Goal: Transaction & Acquisition: Purchase product/service

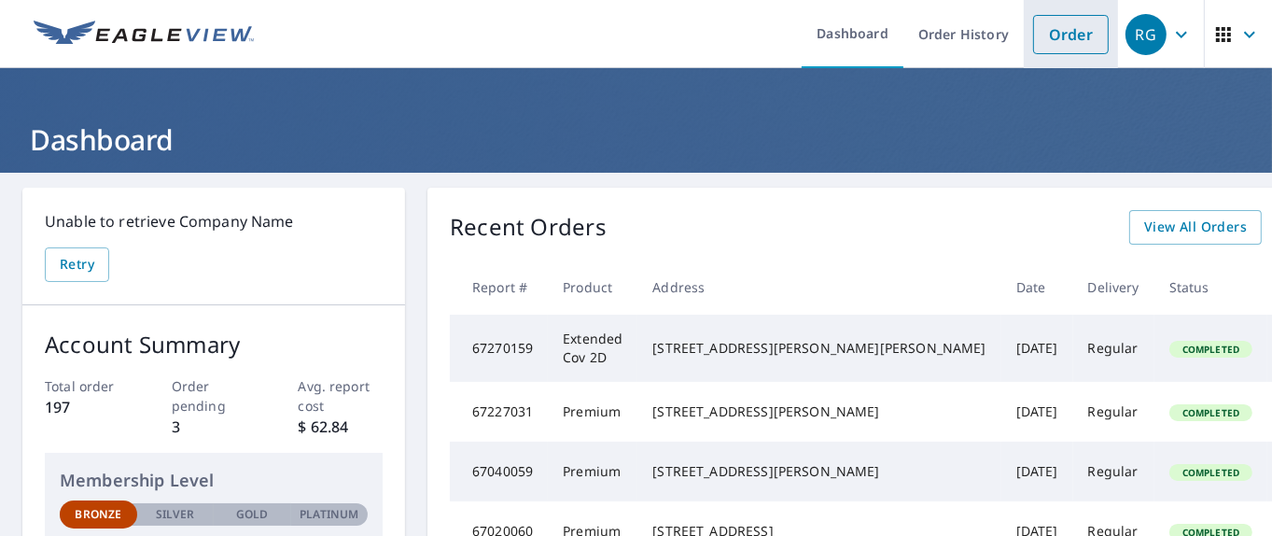
click at [1058, 22] on link "Order" at bounding box center [1071, 34] width 76 height 39
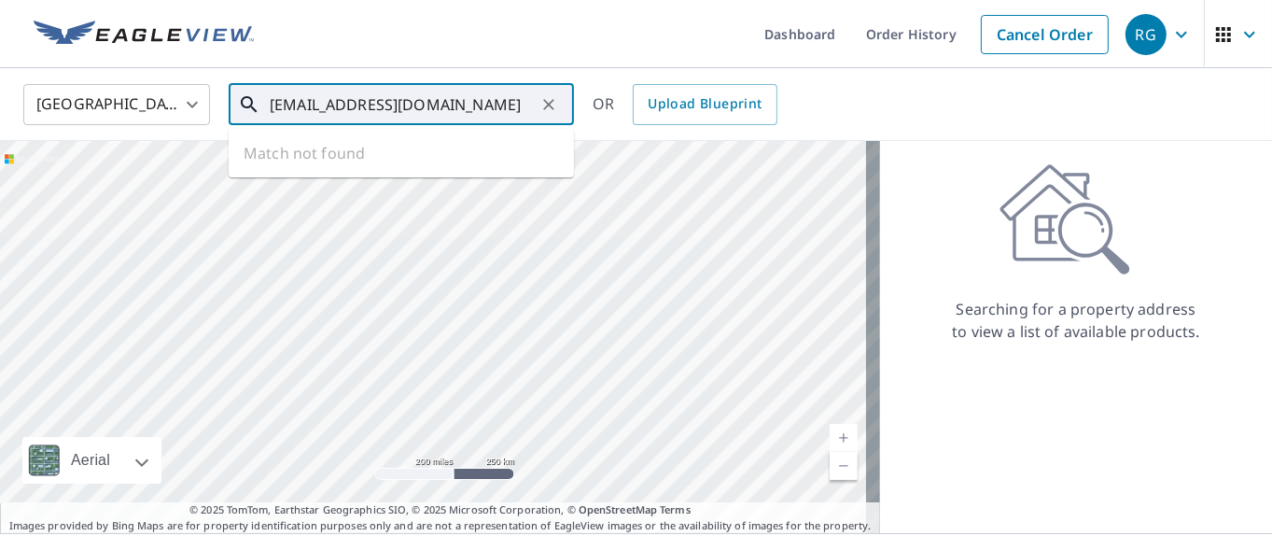
click at [453, 105] on input "[EMAIL_ADDRESS][DOMAIN_NAME]" at bounding box center [403, 104] width 266 height 52
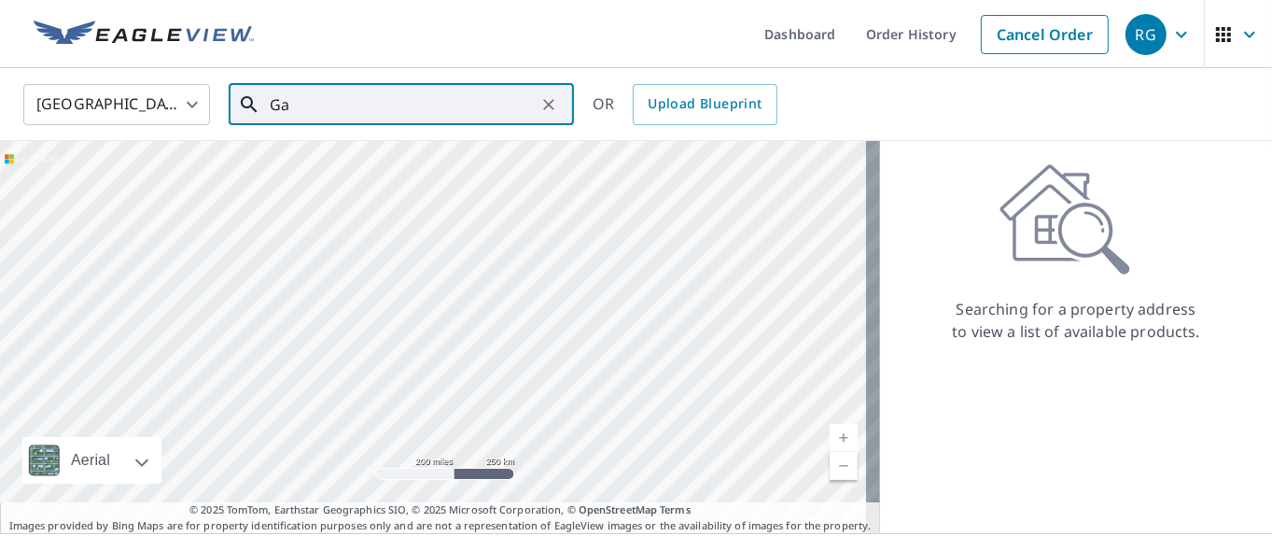
type input "G"
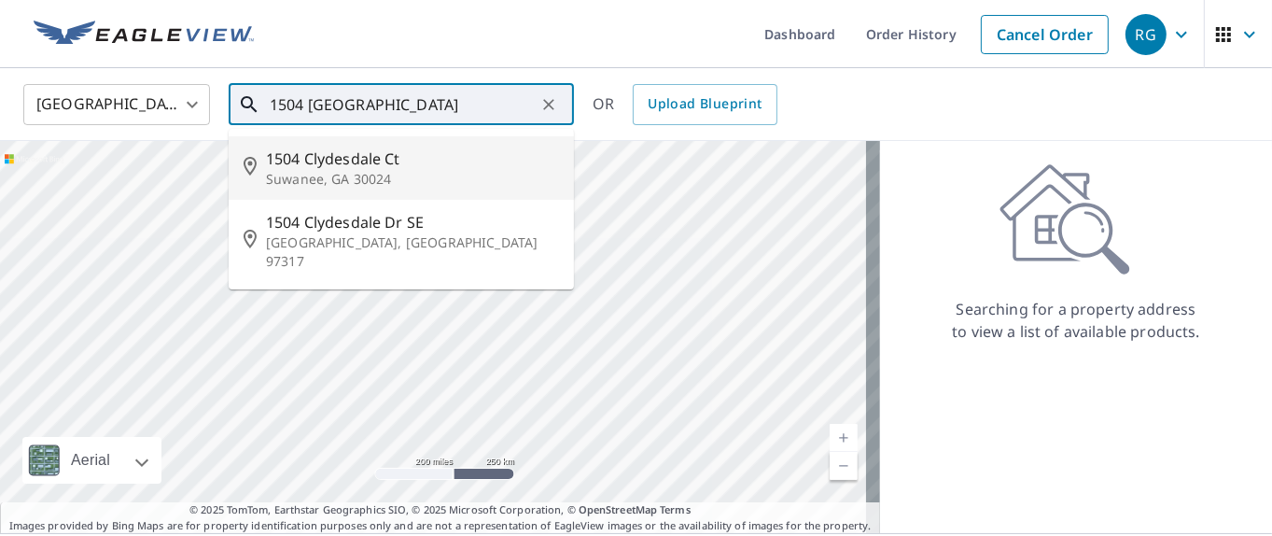
click at [355, 162] on span "1504 Clydesdale Ct" at bounding box center [412, 158] width 293 height 22
type input "[STREET_ADDRESS]"
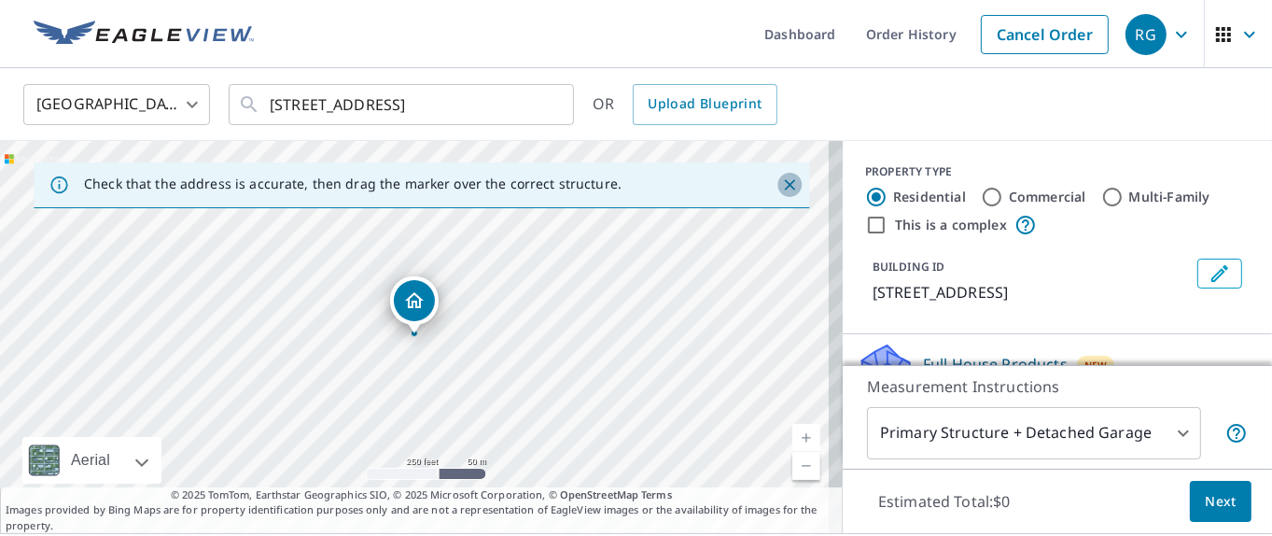
click at [787, 181] on button "Close" at bounding box center [789, 185] width 24 height 24
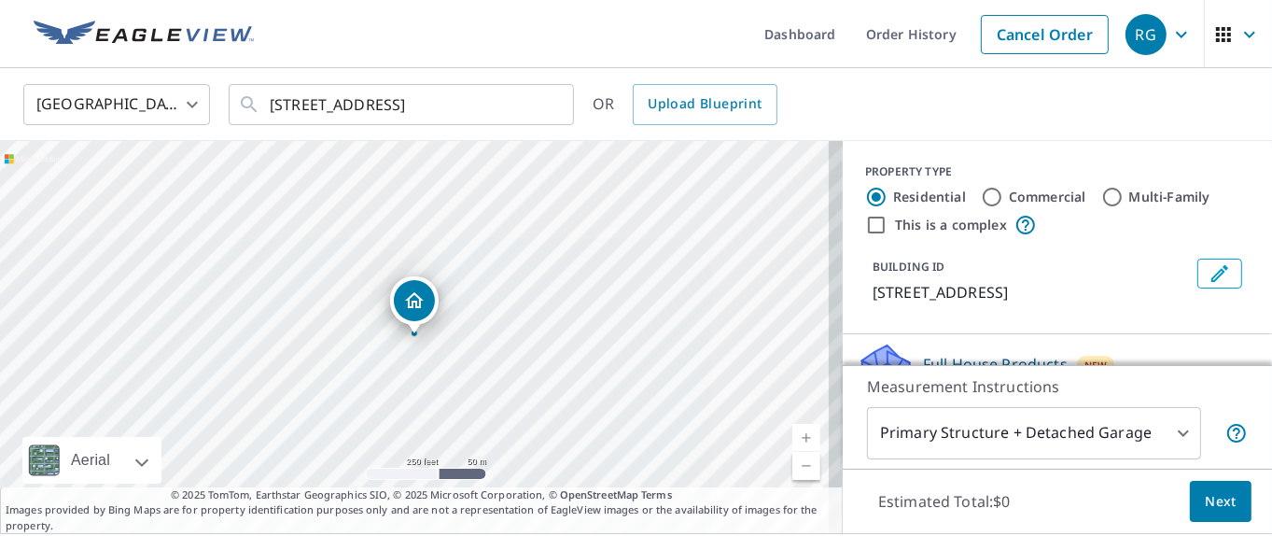
click at [795, 434] on link "Current Level 17, Zoom In" at bounding box center [806, 438] width 28 height 28
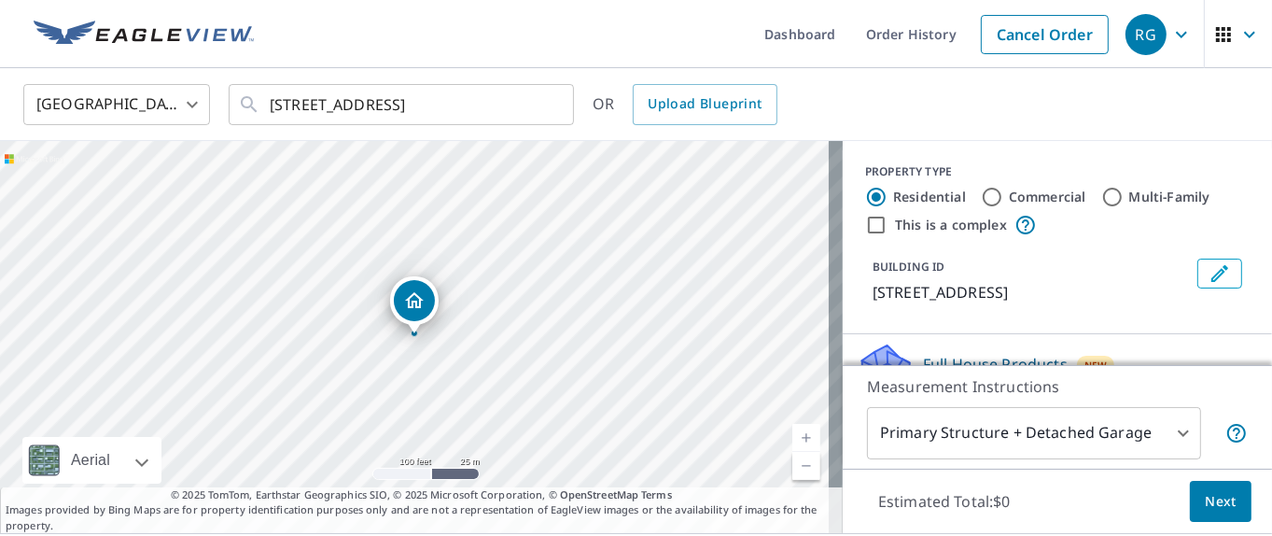
click at [795, 434] on link "Current Level 18, Zoom In" at bounding box center [806, 438] width 28 height 28
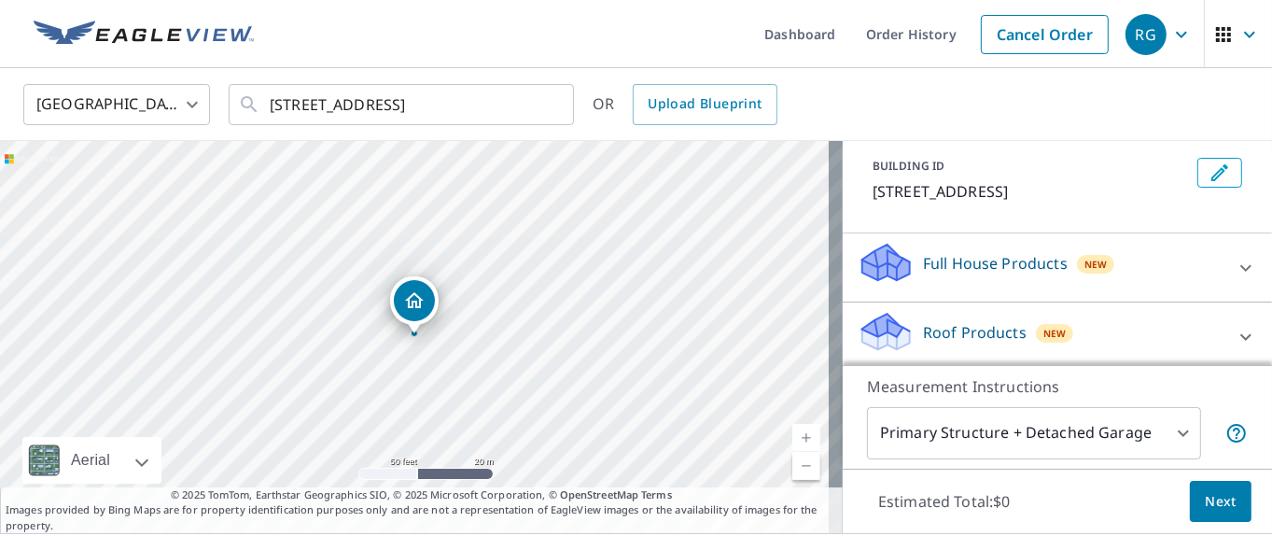
scroll to position [215, 0]
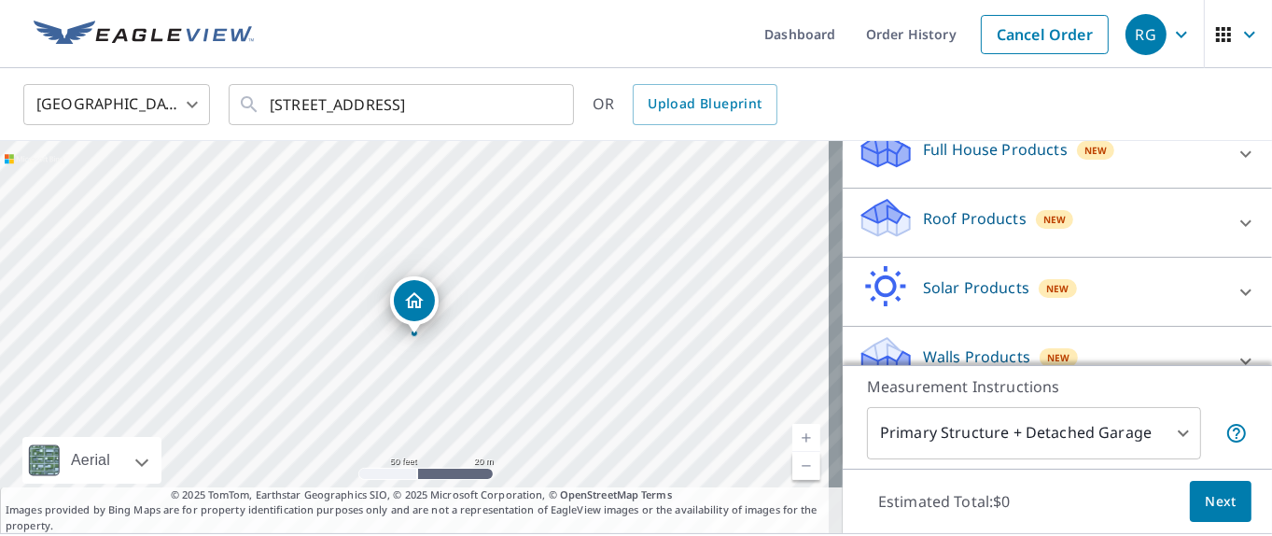
click at [1235, 217] on icon at bounding box center [1246, 223] width 22 height 22
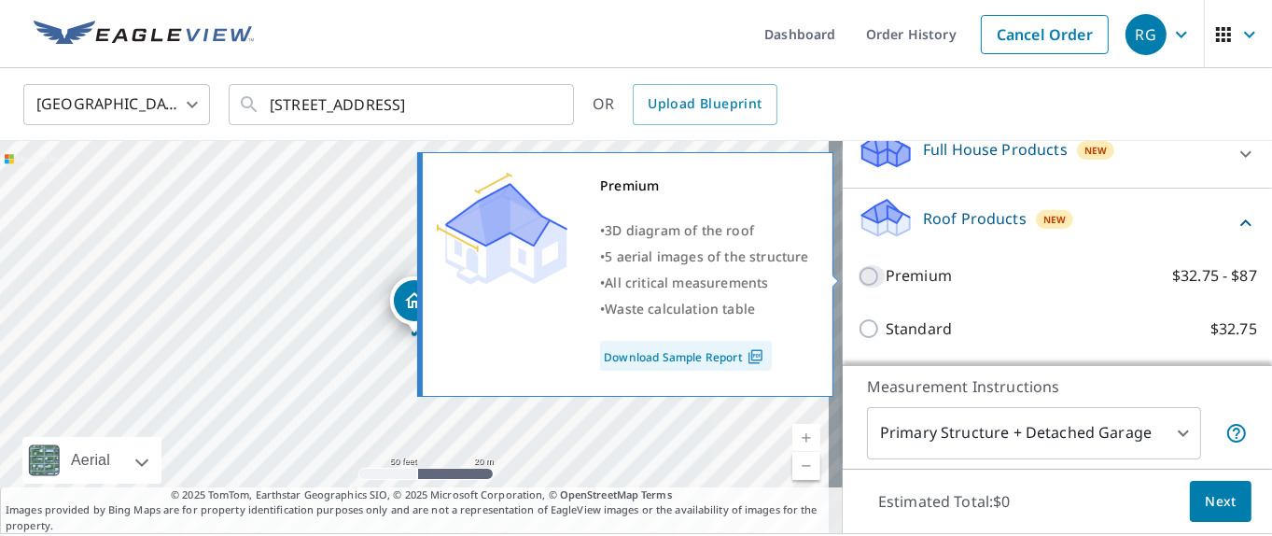
click at [858, 275] on input "Premium $32.75 - $87" at bounding box center [872, 276] width 28 height 22
checkbox input "true"
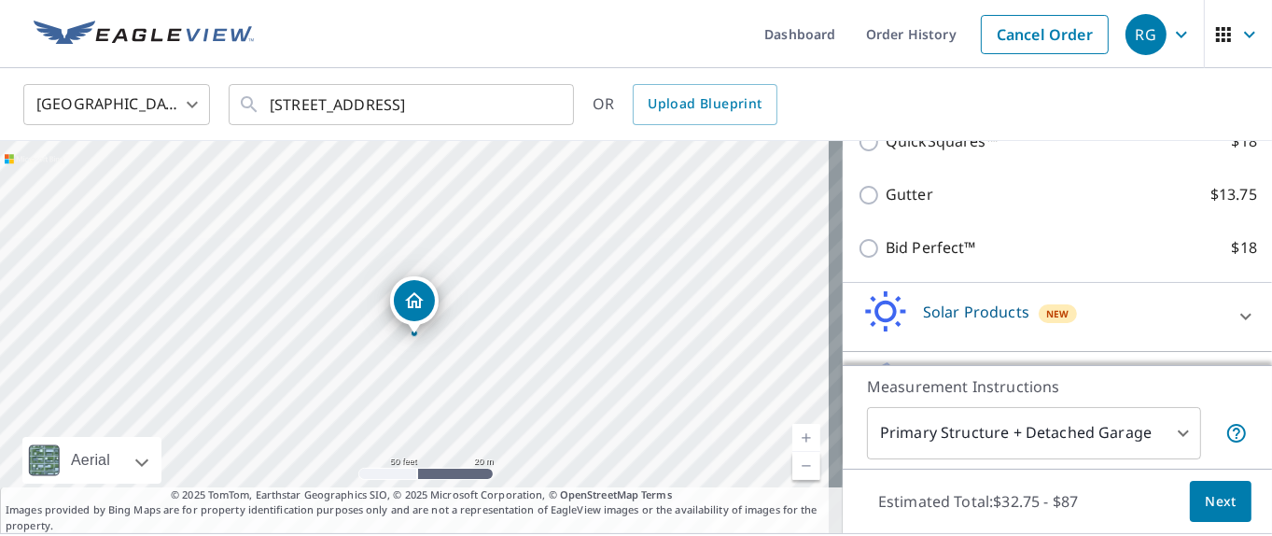
scroll to position [568, 0]
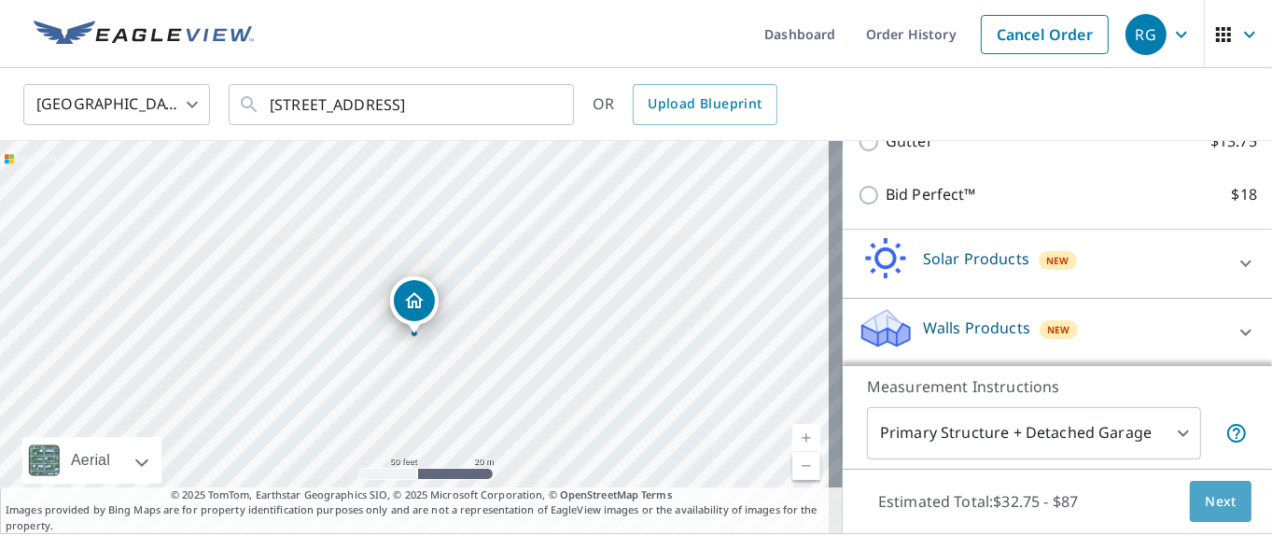
click at [1205, 498] on span "Next" at bounding box center [1221, 501] width 32 height 23
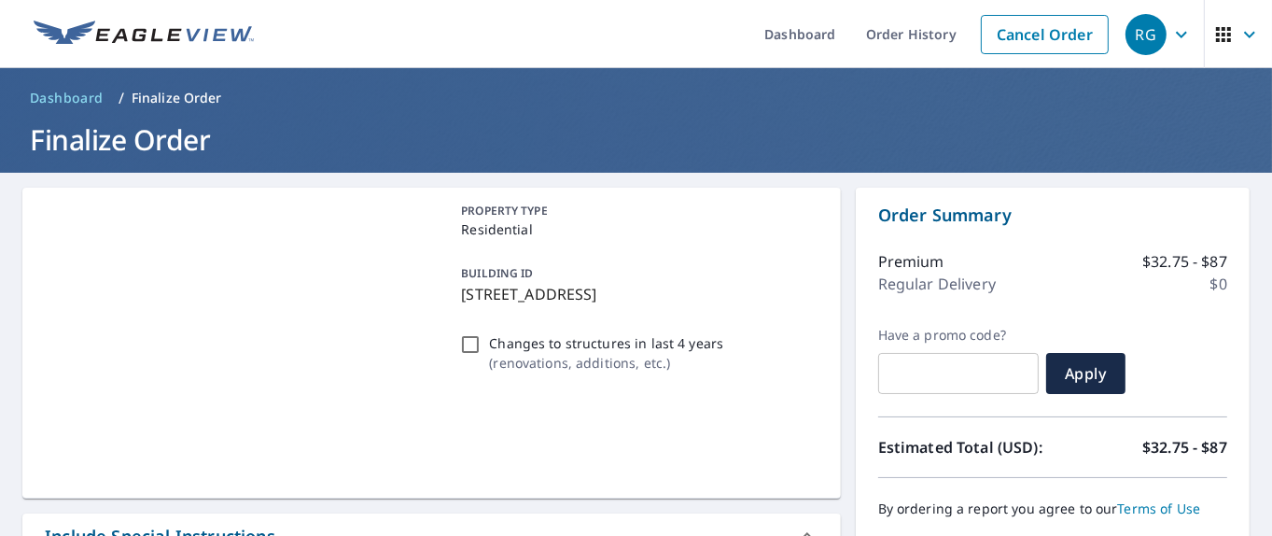
type input "[EMAIL_ADDRESS][DOMAIN_NAME]"
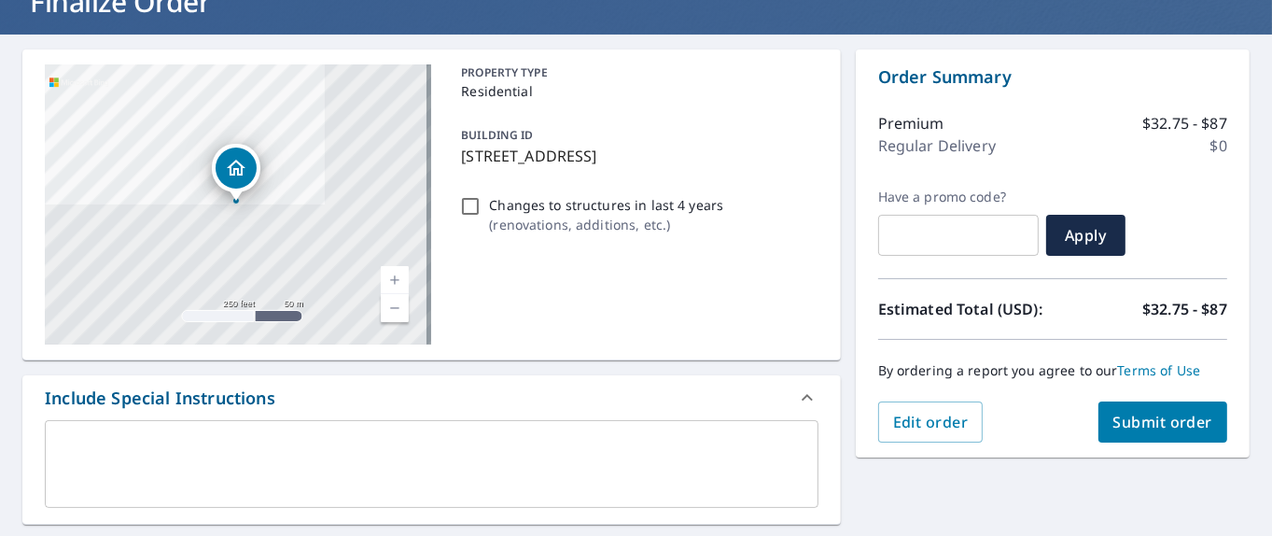
scroll to position [187, 0]
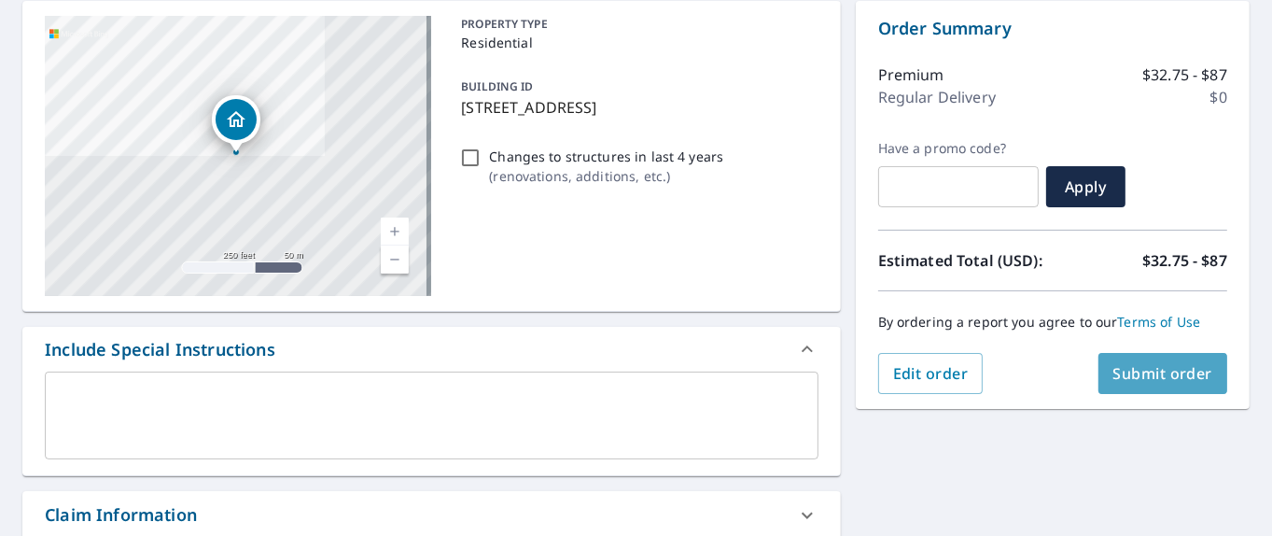
click at [1154, 379] on span "Submit order" at bounding box center [1163, 373] width 100 height 21
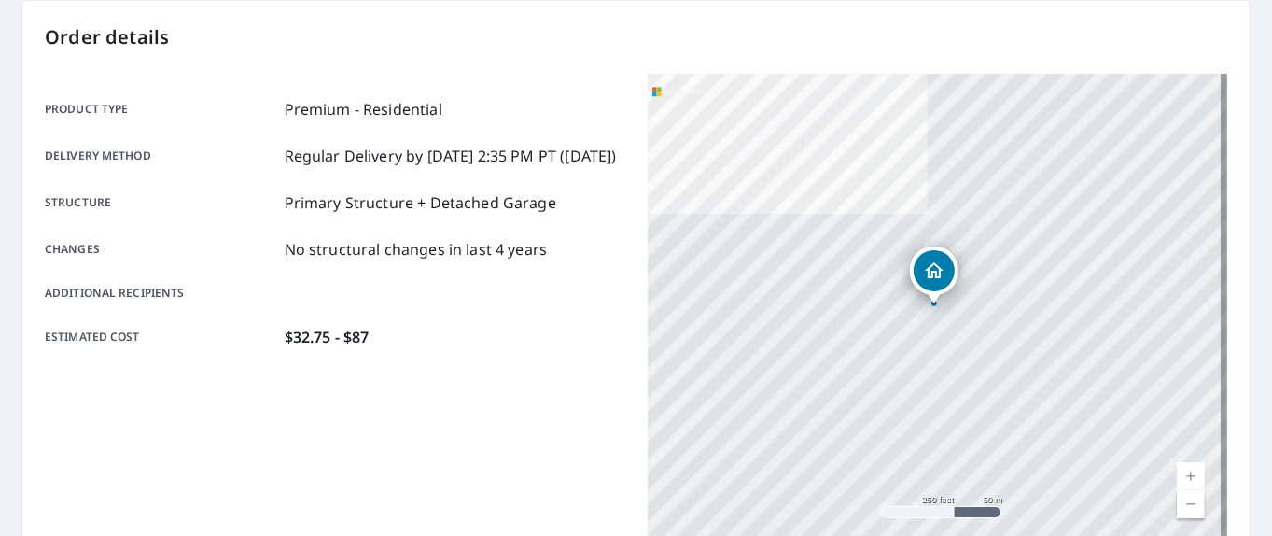
click at [1179, 477] on link "Current Level 17, Zoom In" at bounding box center [1191, 476] width 28 height 28
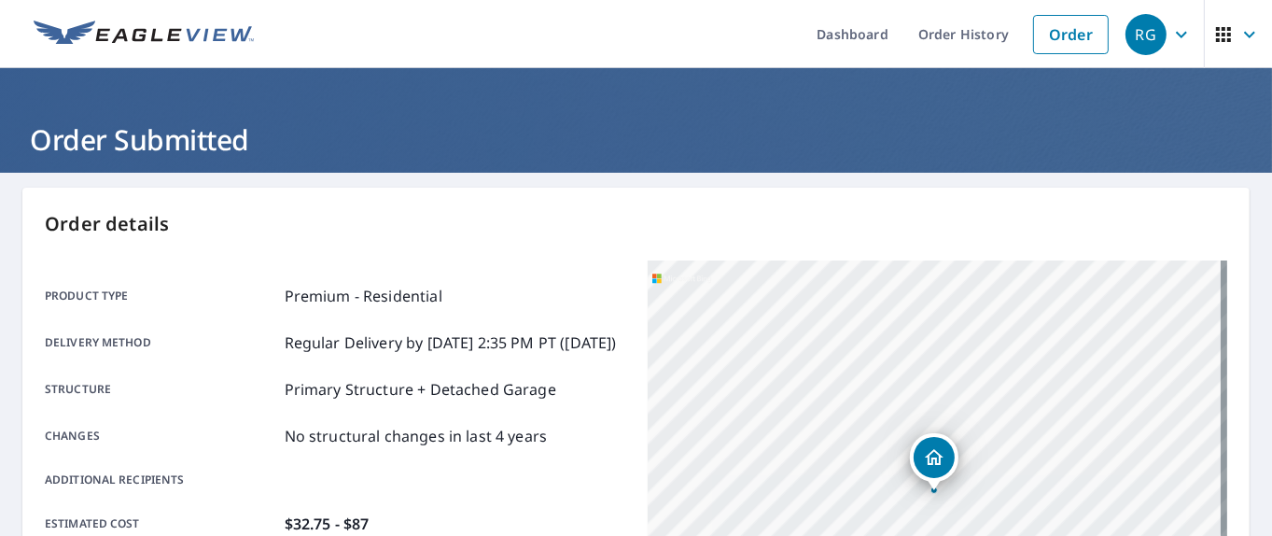
click at [1223, 35] on span "button" at bounding box center [1238, 34] width 52 height 45
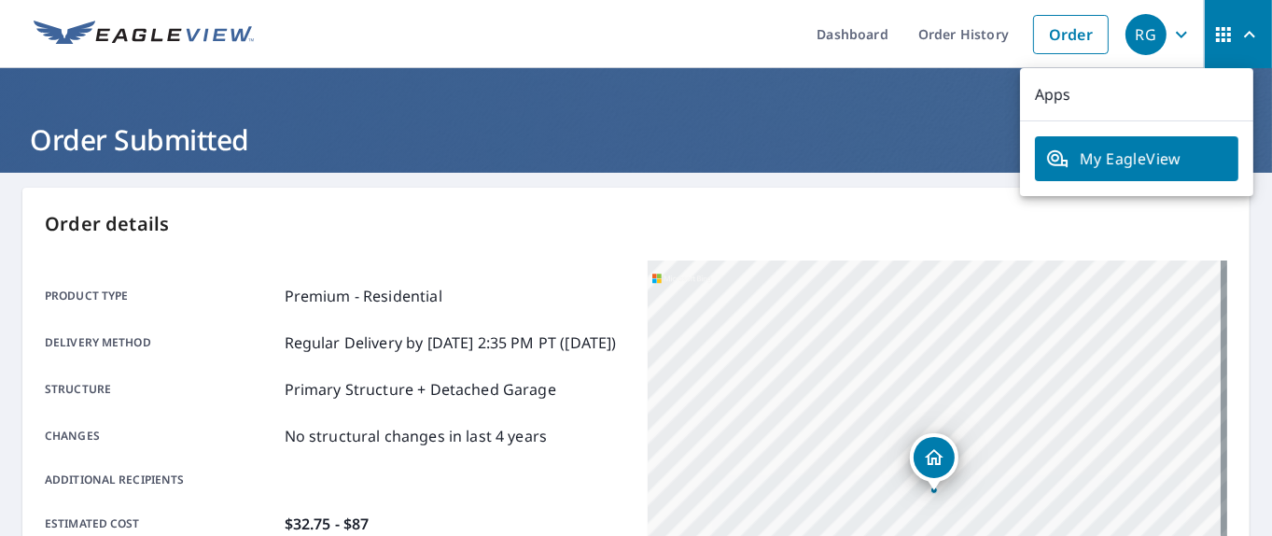
click at [1129, 34] on div "RG" at bounding box center [1146, 34] width 41 height 41
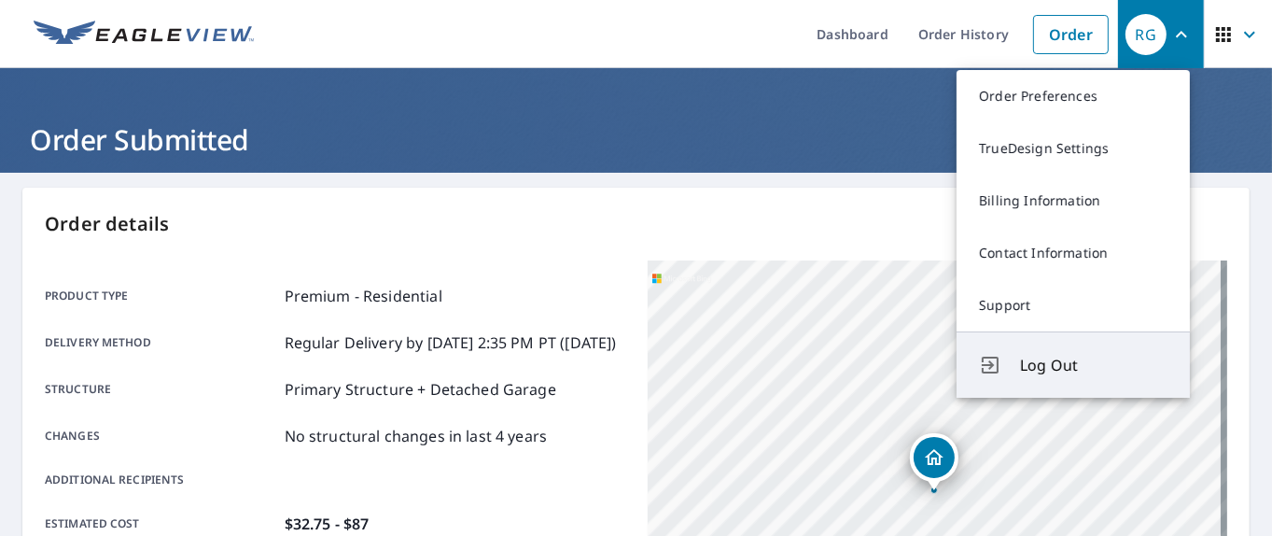
click at [1032, 360] on span "Log Out" at bounding box center [1093, 365] width 147 height 22
